Goal: Transaction & Acquisition: Purchase product/service

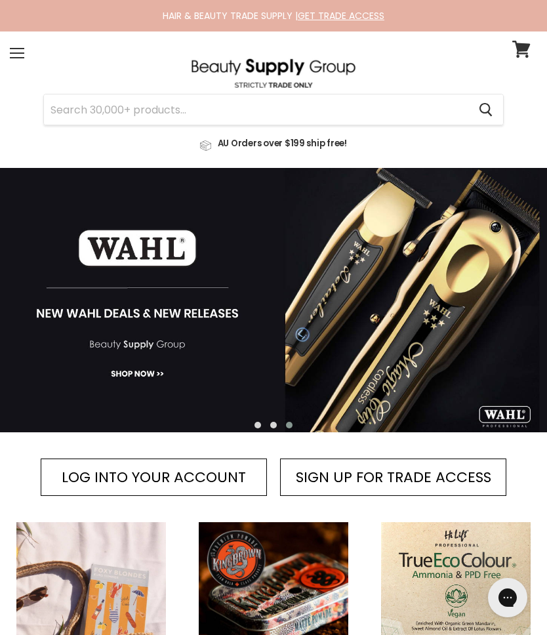
click at [16, 56] on div "Menu" at bounding box center [17, 53] width 28 height 30
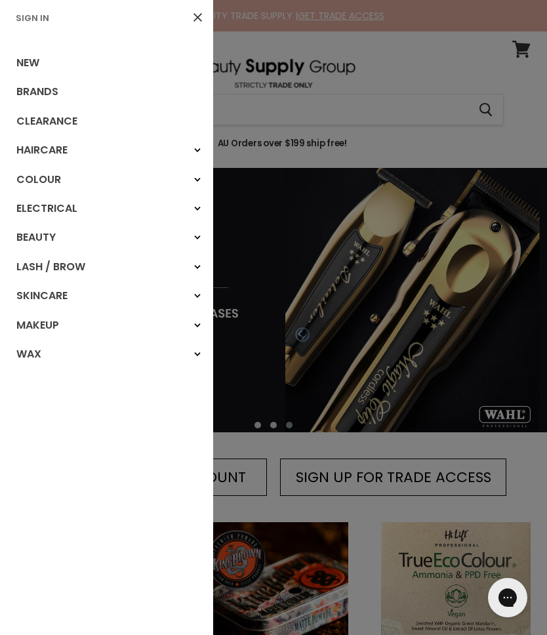
click at [50, 154] on link "Haircare" at bounding box center [106, 150] width 213 height 29
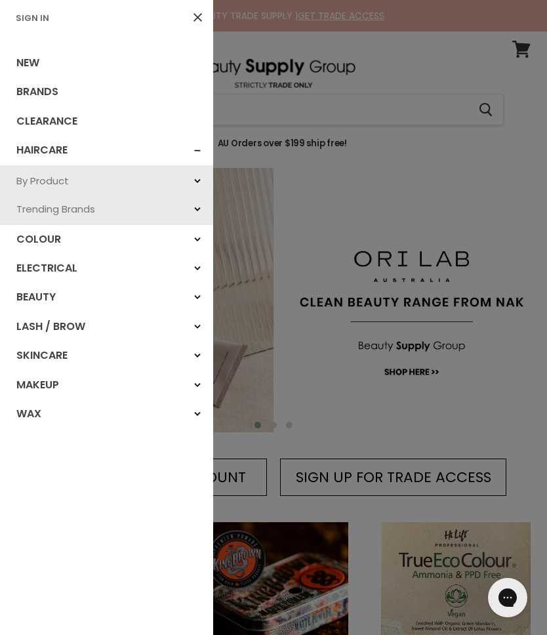
click at [70, 178] on link "By Product" at bounding box center [106, 181] width 213 height 28
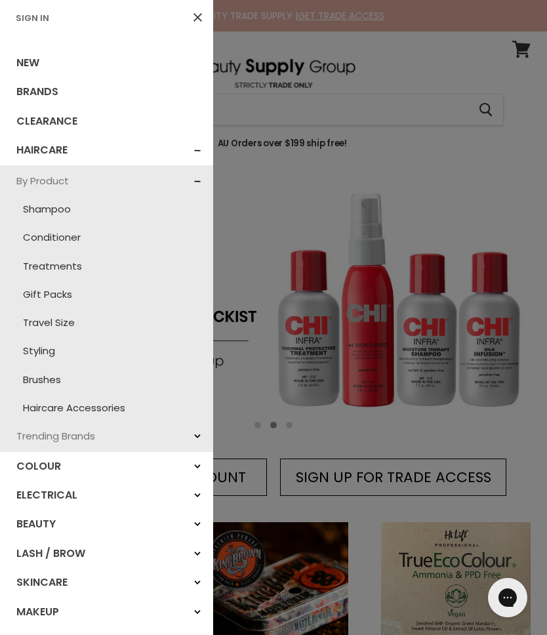
click at [76, 260] on link "Treatments" at bounding box center [107, 266] width 200 height 28
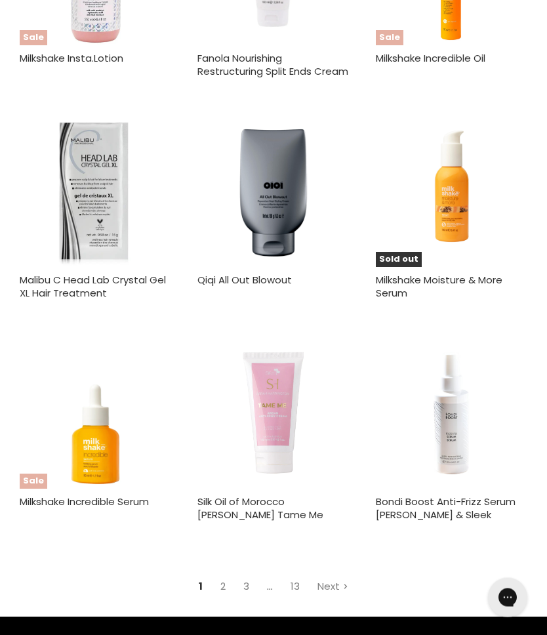
scroll to position [3524, 0]
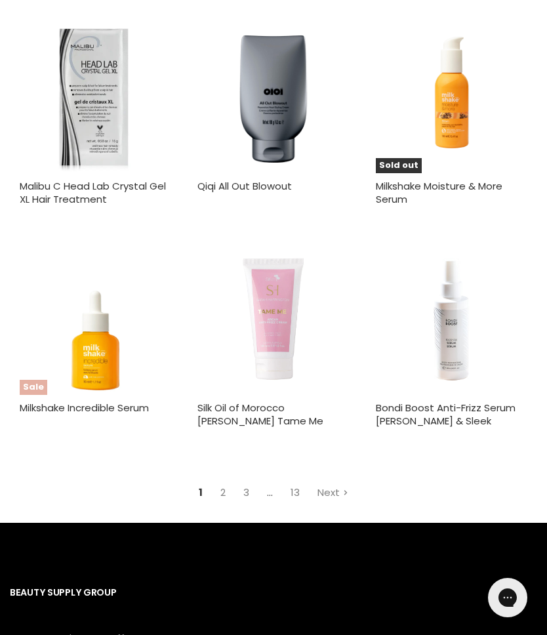
click at [332, 481] on link "Next" at bounding box center [332, 492] width 45 height 23
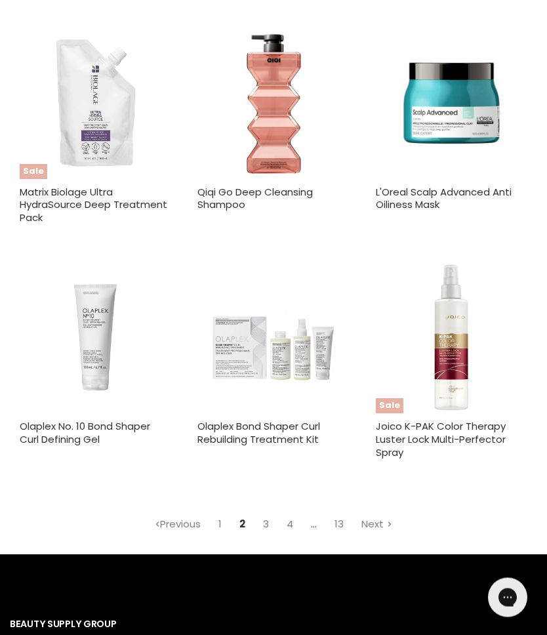
scroll to position [3545, 0]
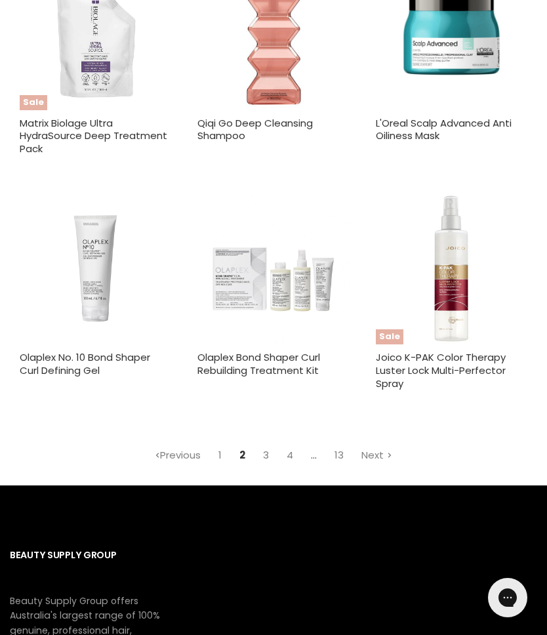
click at [377, 465] on link "Next" at bounding box center [376, 454] width 45 height 23
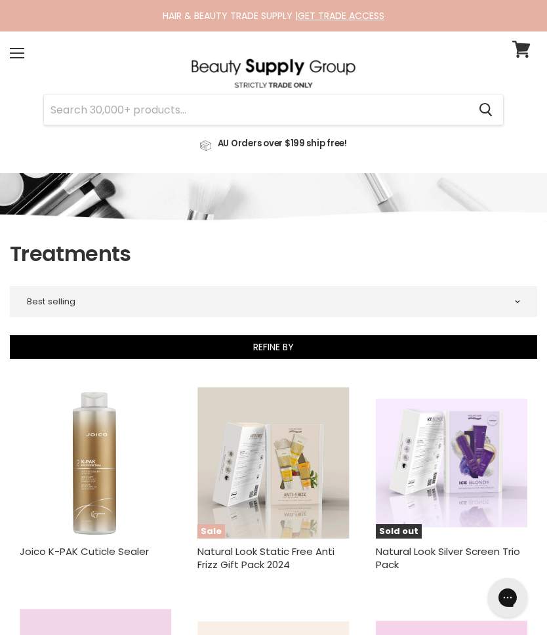
click at [104, 111] on input "Search" at bounding box center [256, 109] width 424 height 30
type input "K"
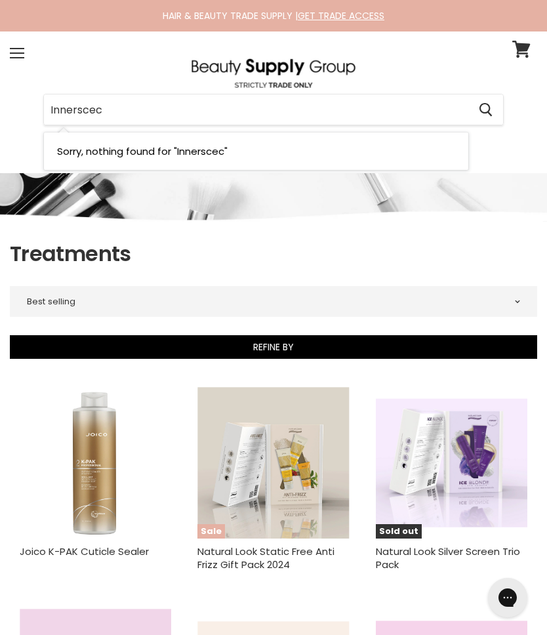
type input "Innerscece"
